Goal: Task Accomplishment & Management: Manage account settings

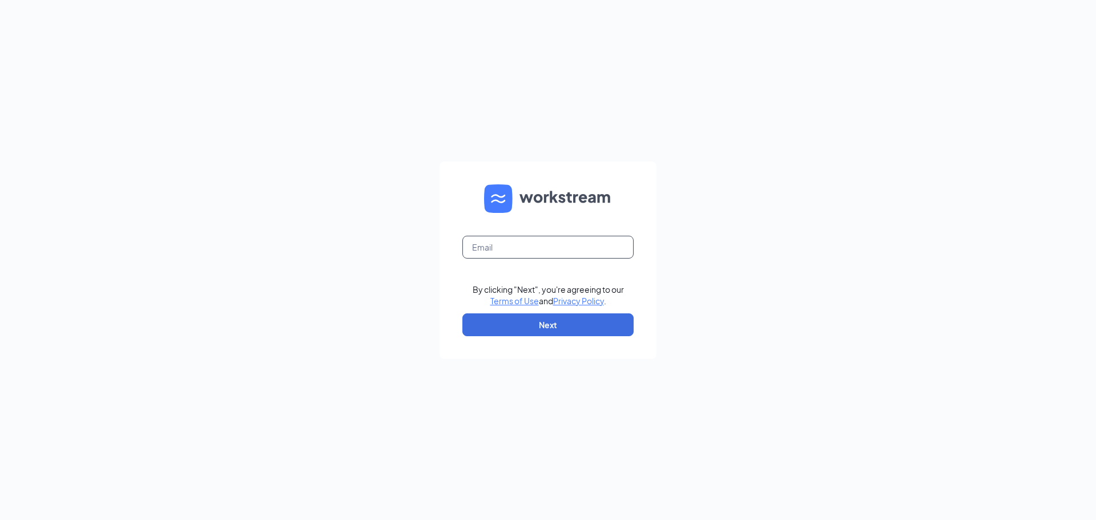
click at [529, 242] on input "text" at bounding box center [547, 247] width 171 height 23
type input "martinezarlet8333@gmail.com"
click at [575, 320] on button "Next" at bounding box center [547, 324] width 171 height 23
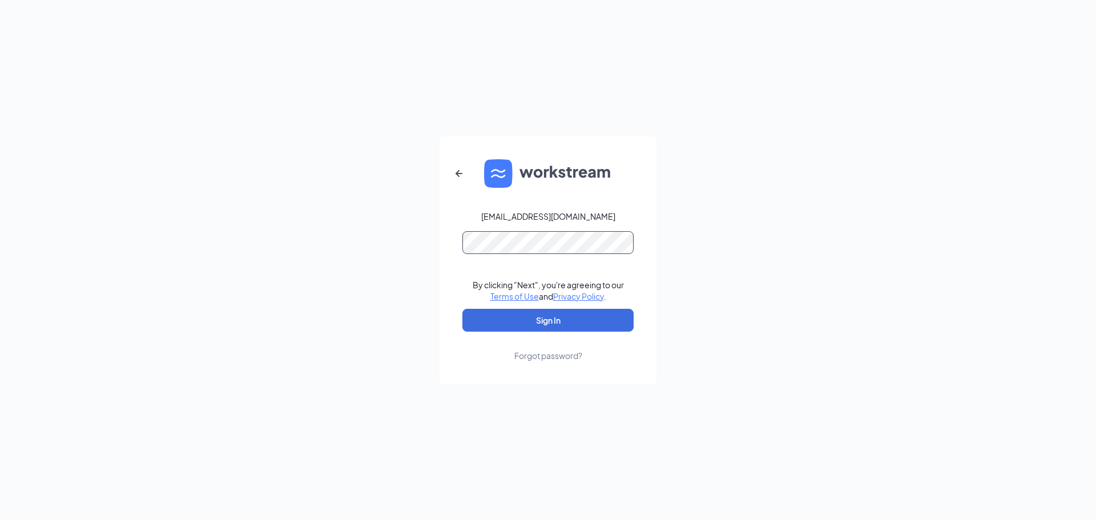
click at [462, 309] on button "Sign In" at bounding box center [547, 320] width 171 height 23
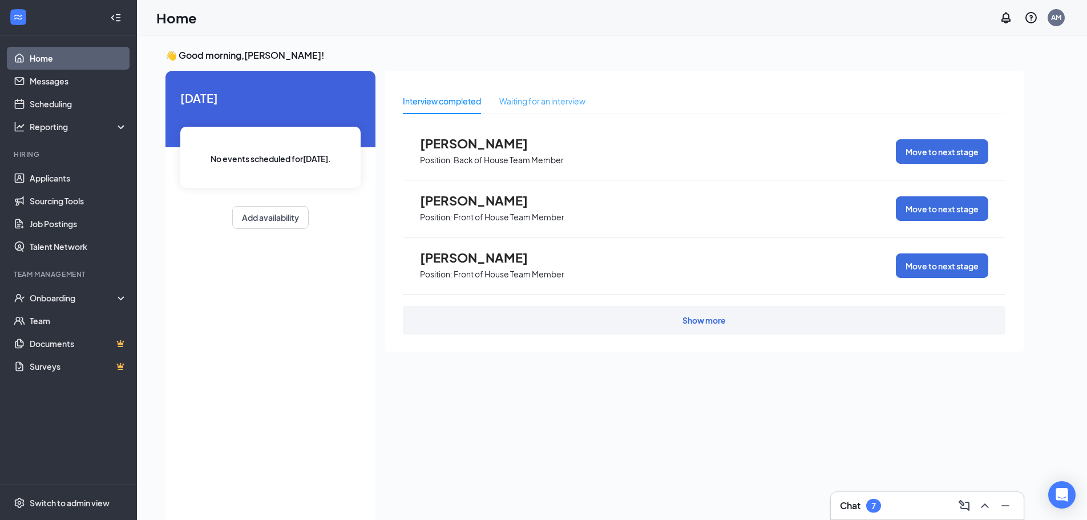
click at [574, 92] on div "Waiting for an interview" at bounding box center [543, 101] width 86 height 26
click at [634, 323] on div "Show more" at bounding box center [704, 320] width 603 height 29
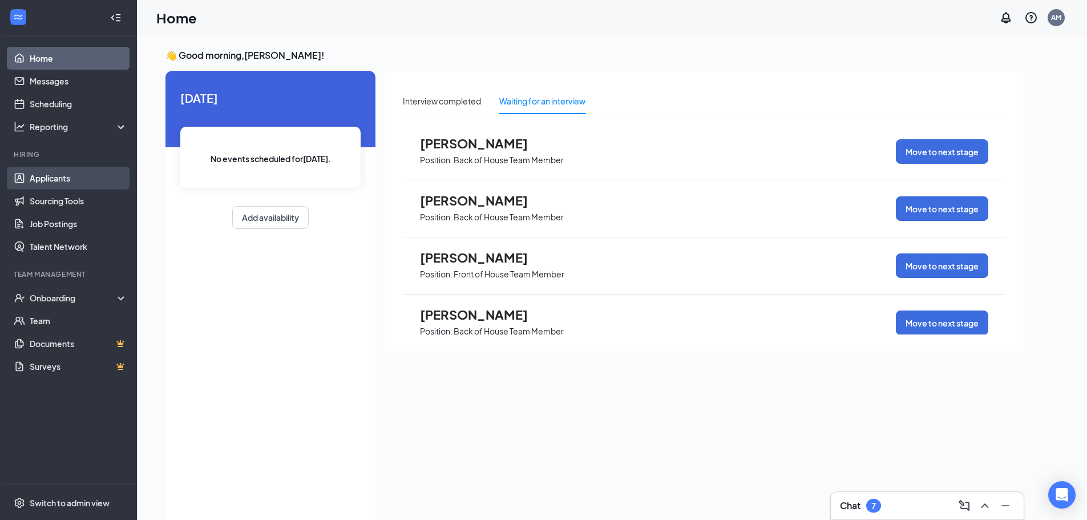
click at [91, 183] on link "Applicants" at bounding box center [79, 178] width 98 height 23
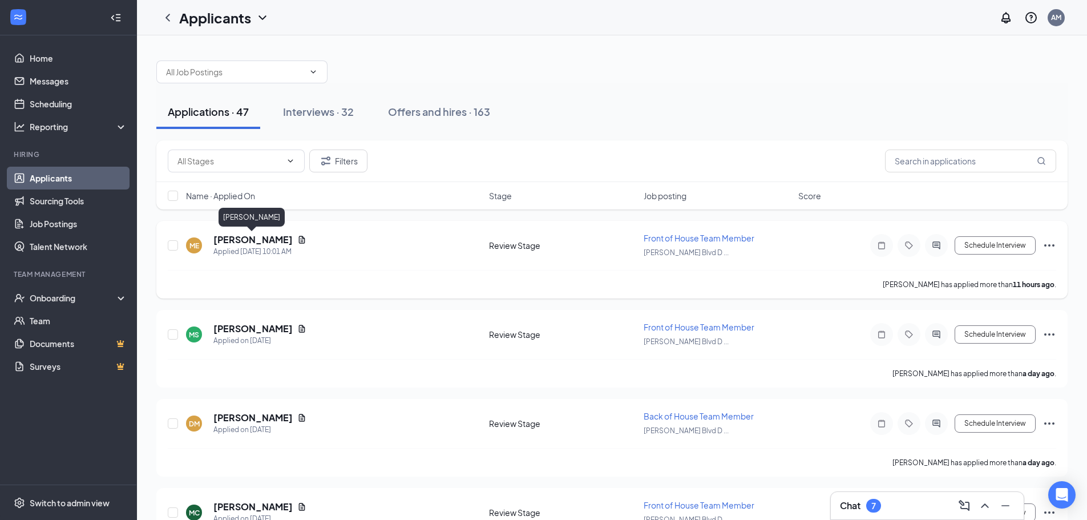
click at [244, 243] on h5 "[PERSON_NAME]" at bounding box center [253, 239] width 79 height 13
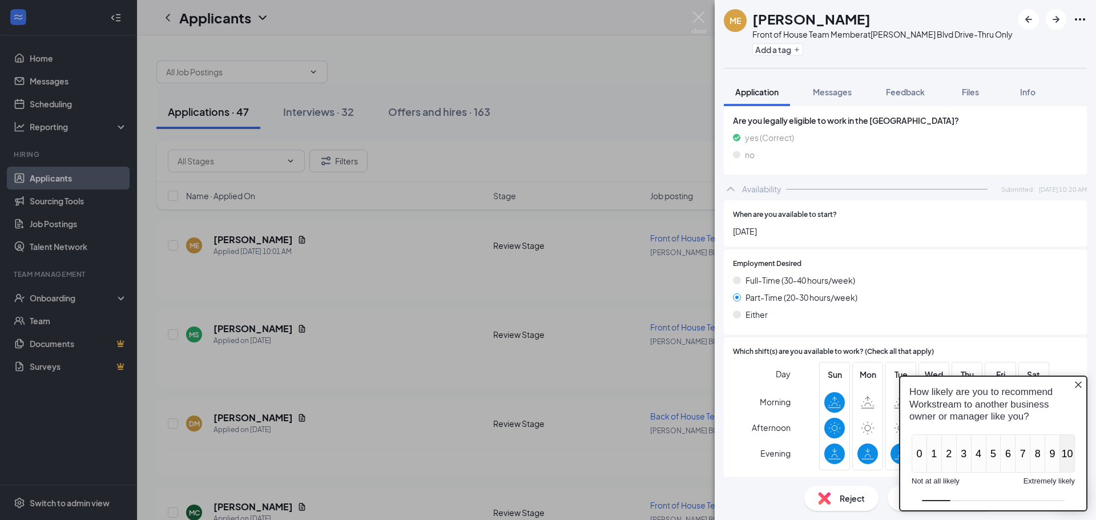
click at [1074, 468] on button "10" at bounding box center [1067, 453] width 15 height 38
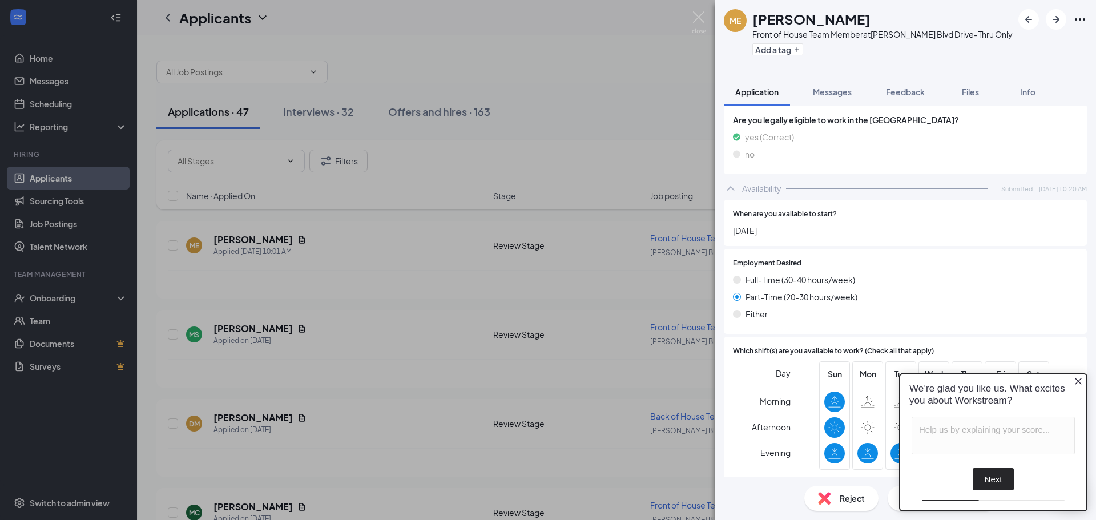
click at [1080, 378] on icon "Close button" at bounding box center [1078, 381] width 9 height 9
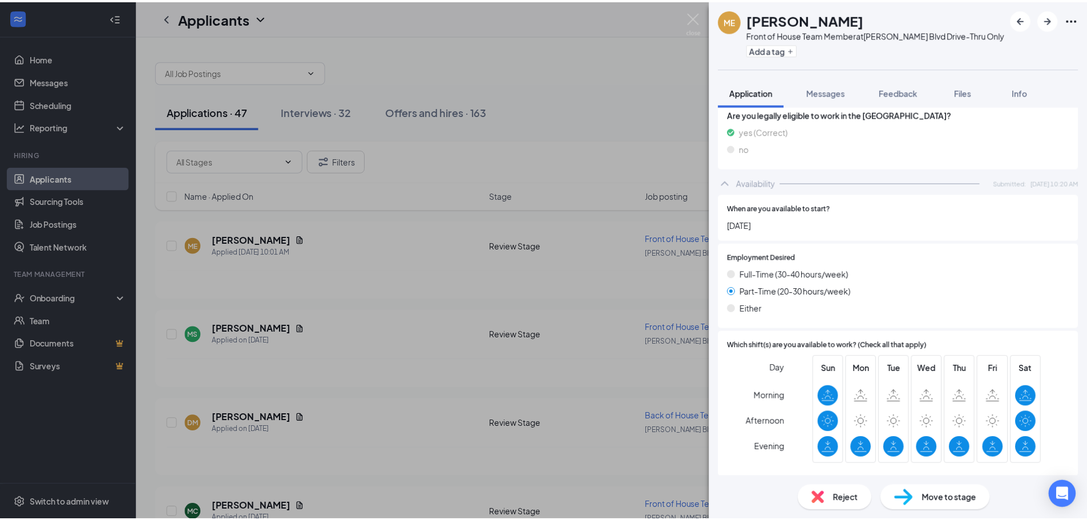
scroll to position [914, 0]
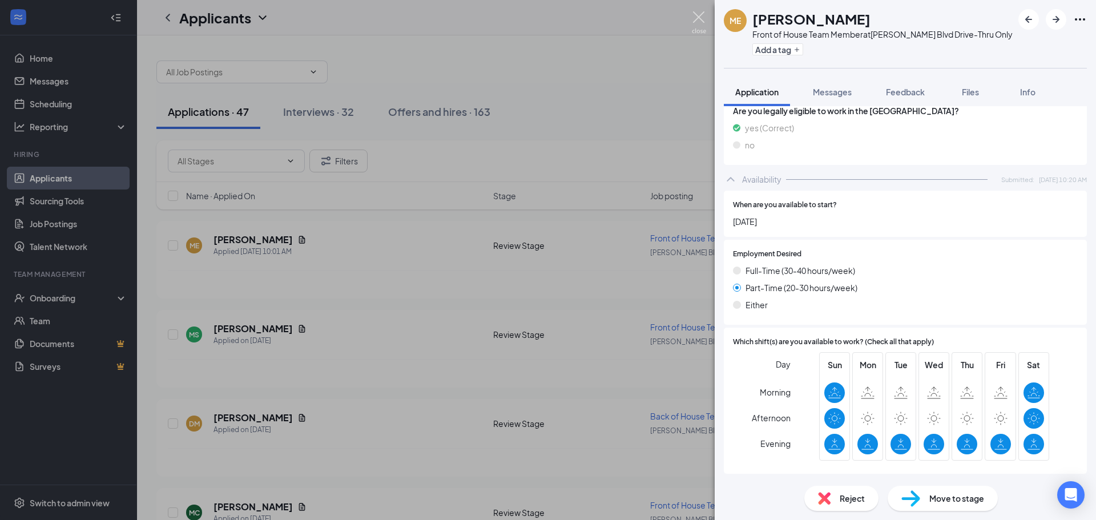
click at [695, 17] on img at bounding box center [699, 22] width 14 height 22
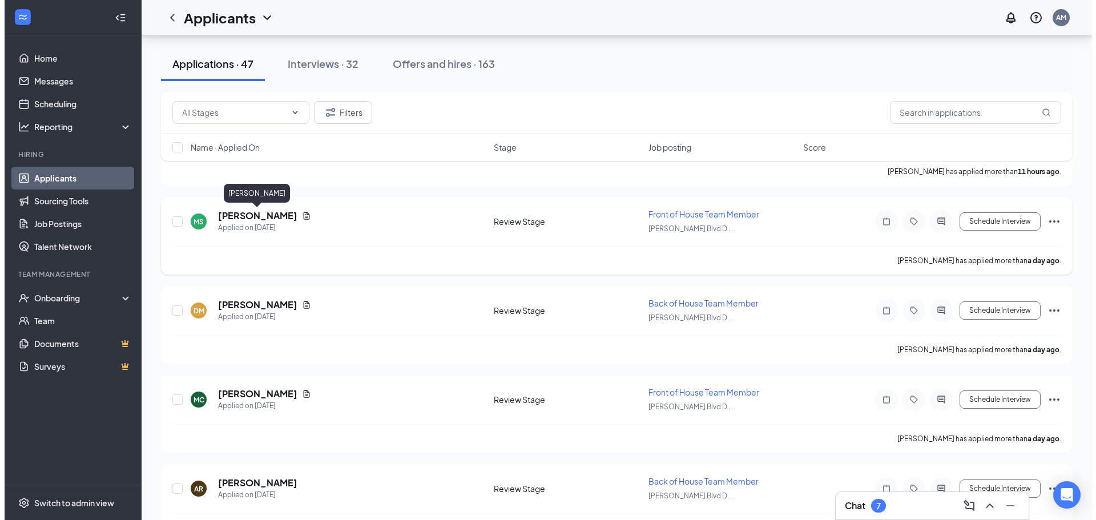
scroll to position [114, 0]
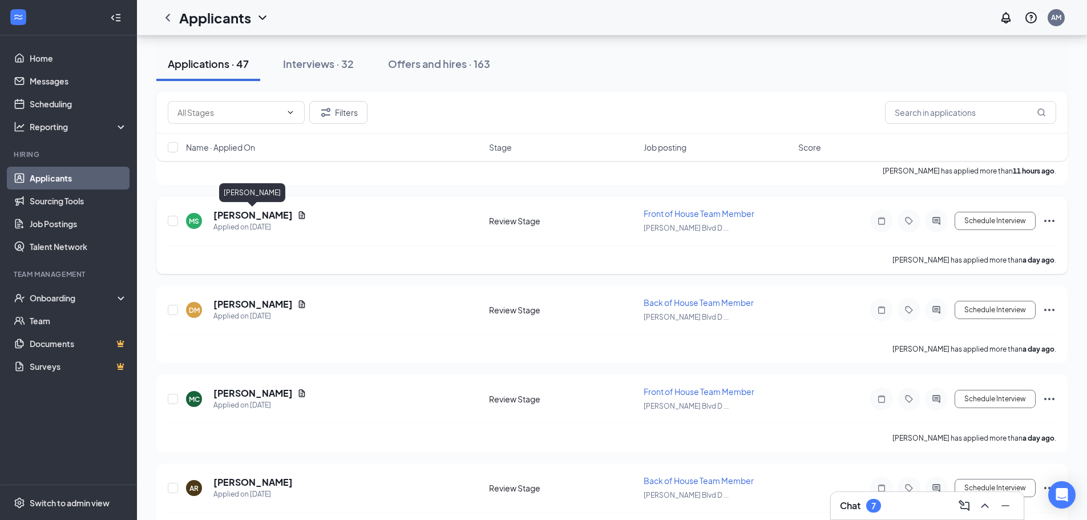
click at [267, 216] on h5 "[PERSON_NAME]" at bounding box center [253, 215] width 79 height 13
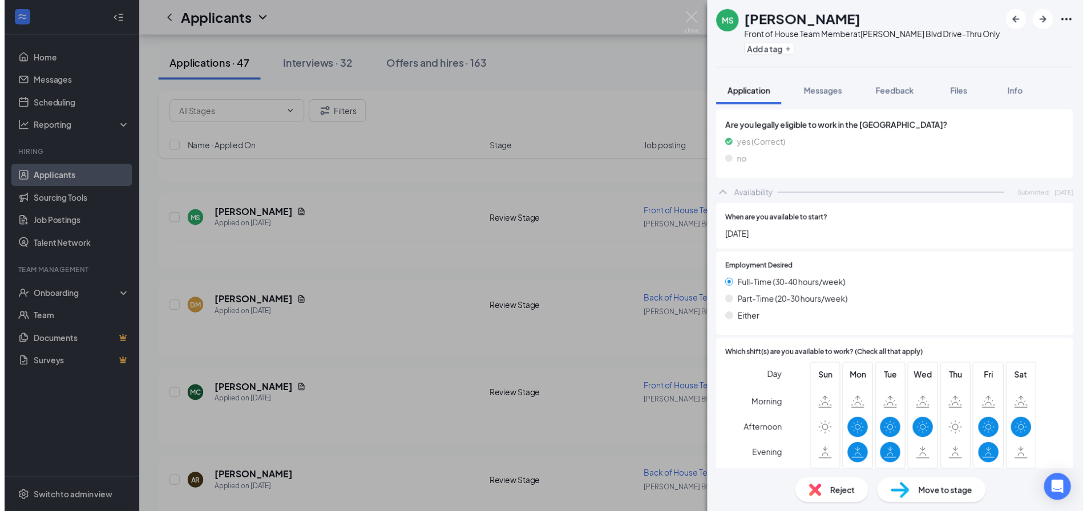
scroll to position [952, 0]
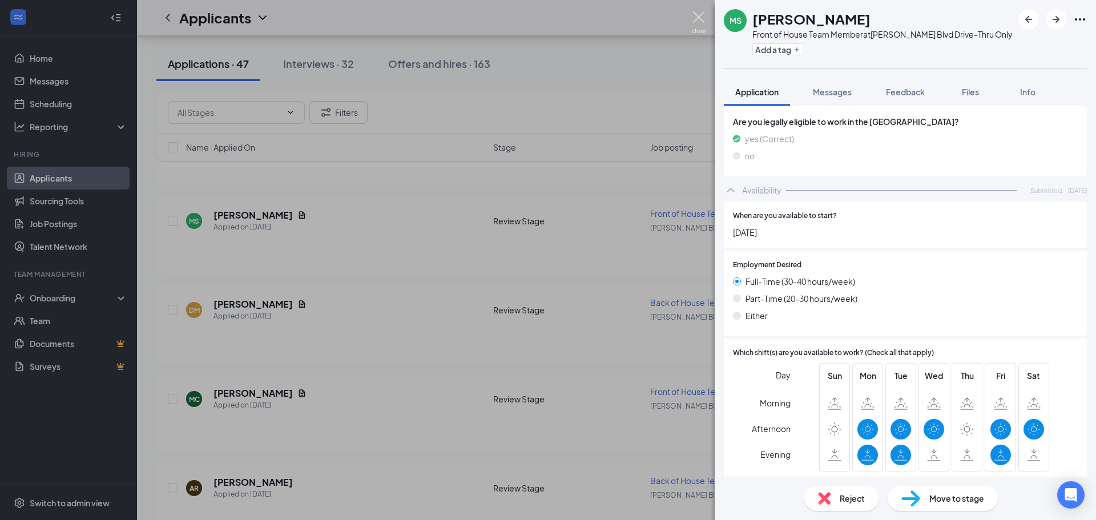
click at [699, 17] on img at bounding box center [699, 22] width 14 height 22
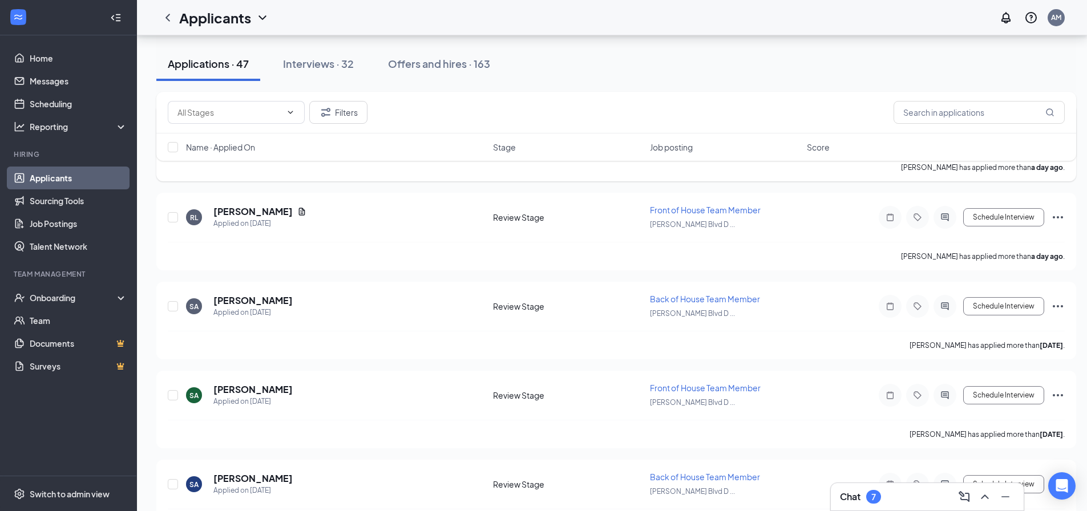
scroll to position [741, 0]
